Goal: Task Accomplishment & Management: Use online tool/utility

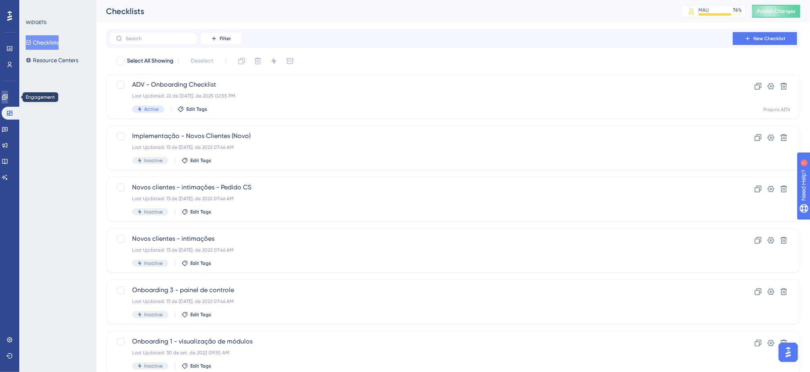
click at [8, 96] on link at bounding box center [5, 97] width 6 height 13
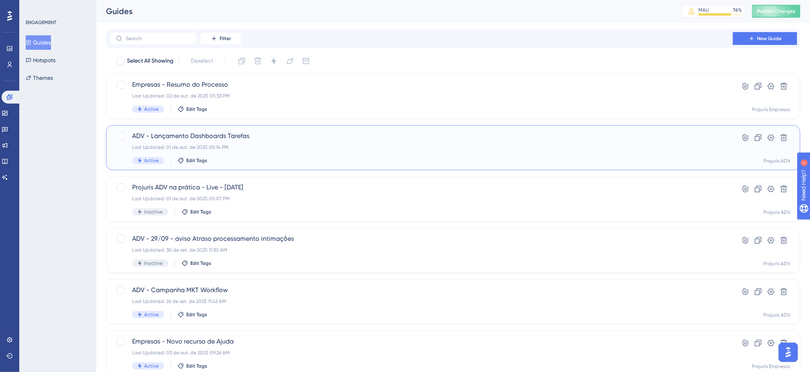
click at [278, 139] on span "ADV - Lançamento Dashboards Tarefas" at bounding box center [421, 136] width 578 height 10
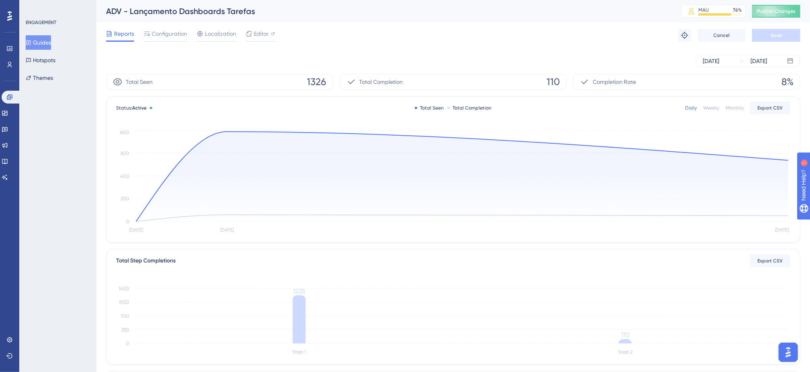
click at [40, 234] on div "ENGAGEMENT Guides Hotspots Themes" at bounding box center [57, 186] width 77 height 372
click at [638, 33] on div "Reports Configuration Localization Editor Troubleshoot Cancel Save" at bounding box center [453, 35] width 694 height 26
click at [540, 46] on div "Reports Configuration Localization Editor Troubleshoot Cancel Save" at bounding box center [453, 35] width 694 height 26
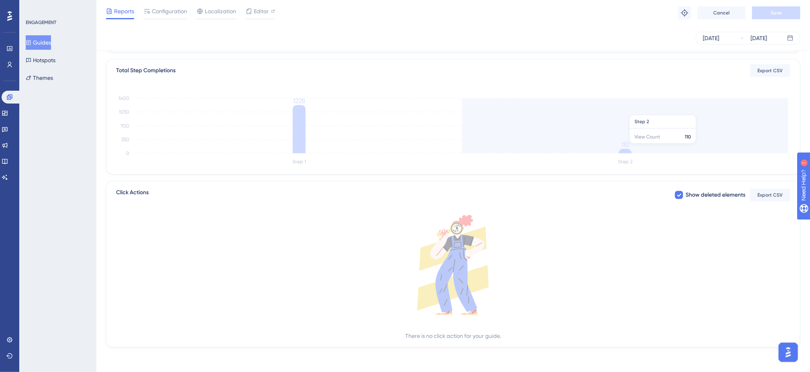
scroll to position [188, 0]
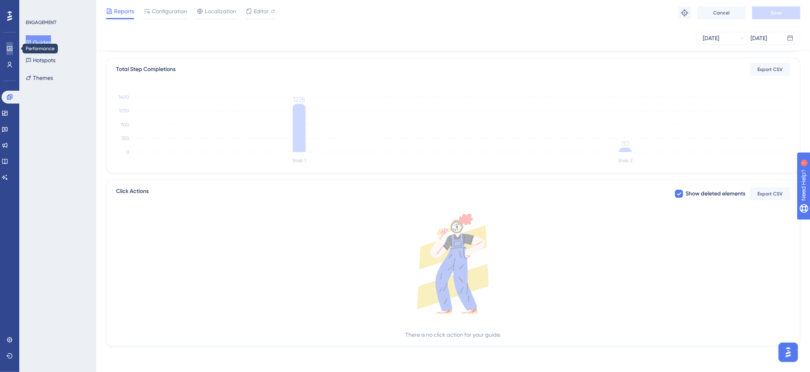
click at [8, 51] on icon at bounding box center [9, 48] width 6 height 6
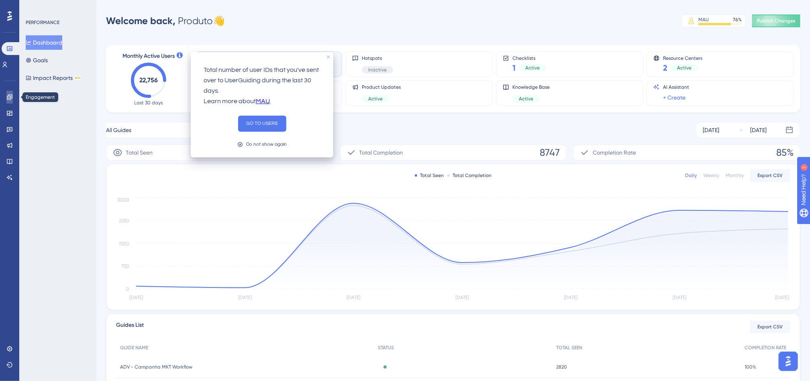
click at [10, 94] on icon at bounding box center [9, 96] width 5 height 5
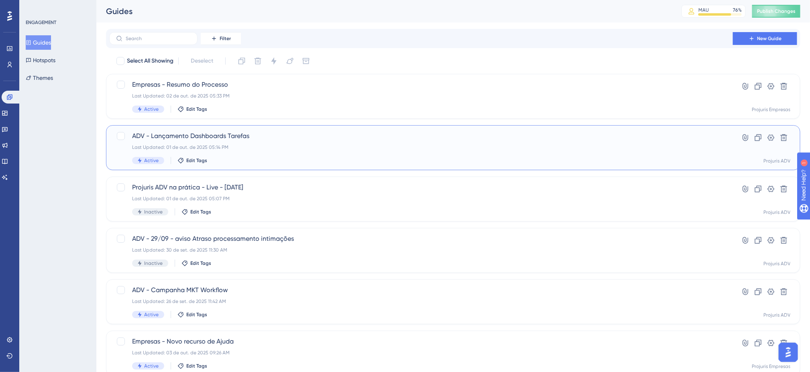
click at [375, 158] on div "Active Edit Tags" at bounding box center [421, 160] width 578 height 7
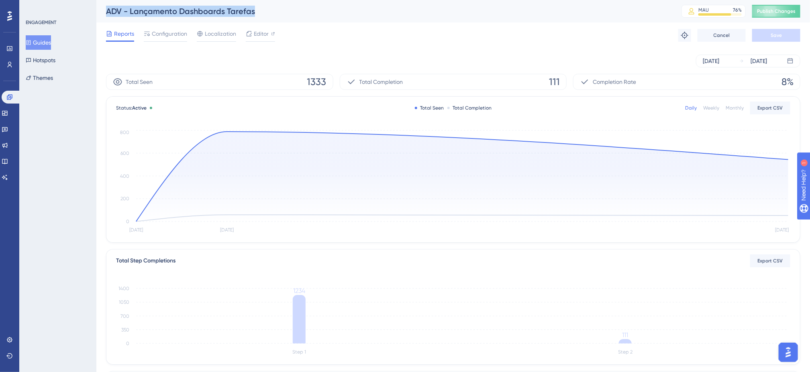
drag, startPoint x: 272, startPoint y: 16, endPoint x: 105, endPoint y: 11, distance: 167.5
click at [105, 11] on div "ADV - Lançamento Dashboards Tarefas MAU 76 % Click to see add-on and upgrade op…" at bounding box center [453, 11] width 714 height 22
copy div "ADV - Lançamento Dashboards Tarefas"
click at [788, 10] on span "Publish Changes" at bounding box center [776, 11] width 39 height 6
click at [321, 47] on div "Reports Configuration Localization Editor Troubleshoot Cancel Save" at bounding box center [453, 35] width 694 height 26
